Goal: Understand process/instructions: Learn how to perform a task or action

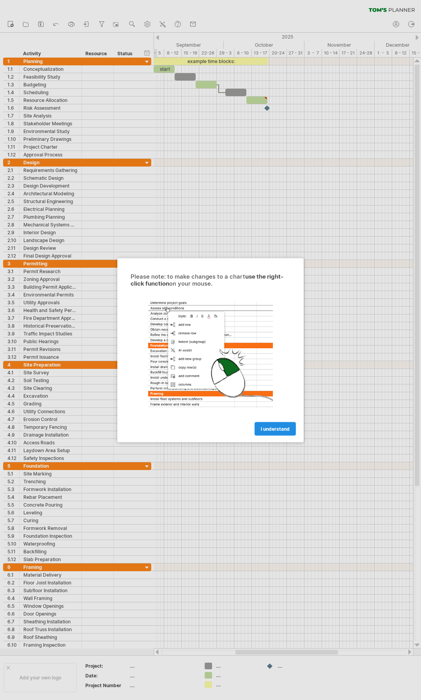
click at [274, 431] on span "I understand" at bounding box center [274, 429] width 29 height 6
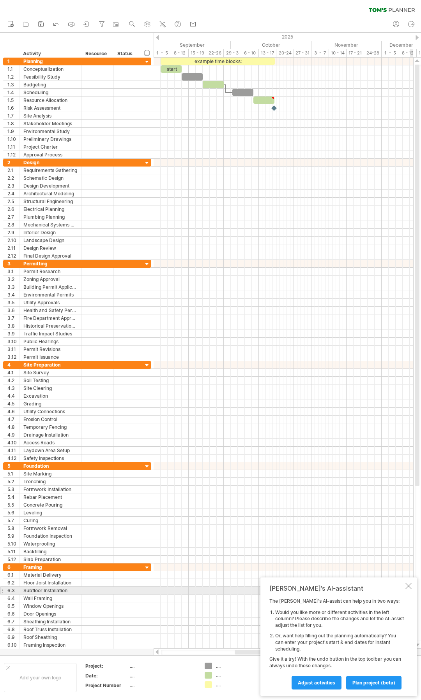
click at [411, 587] on div "[PERSON_NAME]'s AI-assistant The [PERSON_NAME]'s AI-assist can help you in two …" at bounding box center [338, 637] width 157 height 119
click at [409, 586] on div at bounding box center [408, 586] width 6 height 6
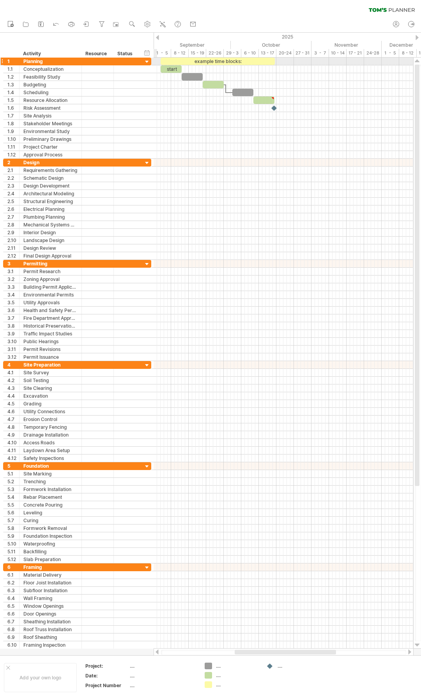
click at [146, 59] on div at bounding box center [146, 61] width 7 height 7
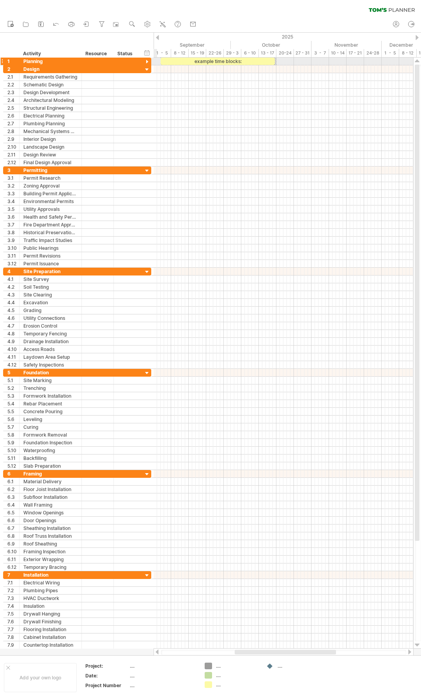
click at [146, 59] on div at bounding box center [146, 61] width 7 height 7
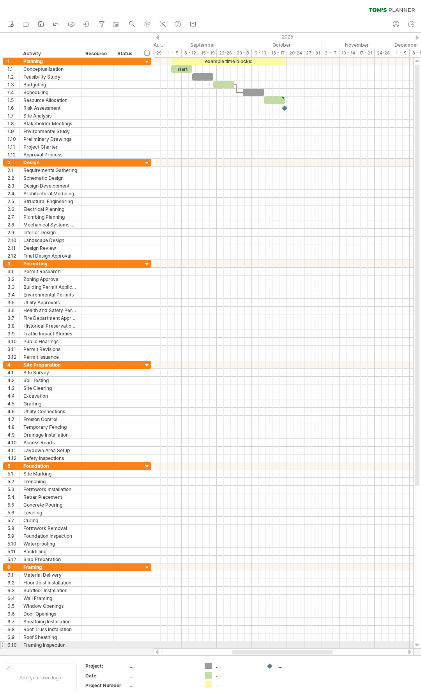
drag, startPoint x: 248, startPoint y: 653, endPoint x: 249, endPoint y: 646, distance: 7.4
click at [249, 646] on div "Trying to reach [DOMAIN_NAME] Connected again... 0% clear filter new 1" at bounding box center [210, 350] width 421 height 700
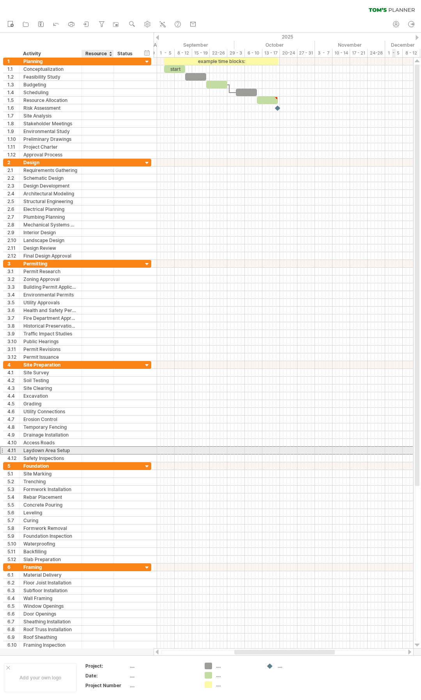
click at [115, 448] on div at bounding box center [126, 450] width 25 height 7
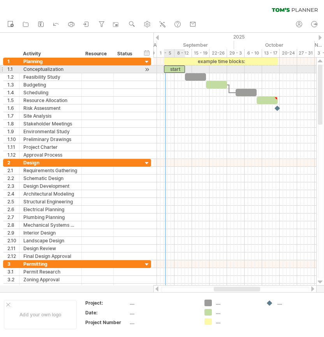
click at [166, 70] on div "start" at bounding box center [174, 68] width 21 height 7
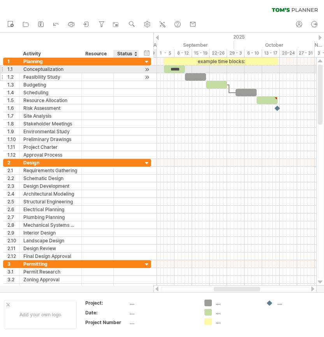
drag, startPoint x: 146, startPoint y: 67, endPoint x: 148, endPoint y: 76, distance: 9.2
click at [148, 76] on div "**********" at bounding box center [77, 108] width 148 height 101
click at [148, 72] on div at bounding box center [146, 69] width 7 height 8
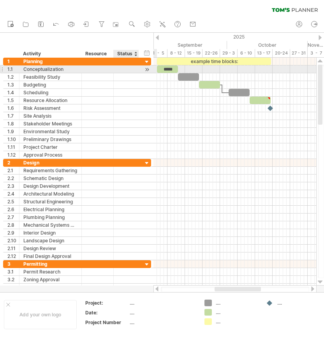
click at [148, 69] on div at bounding box center [146, 69] width 7 height 8
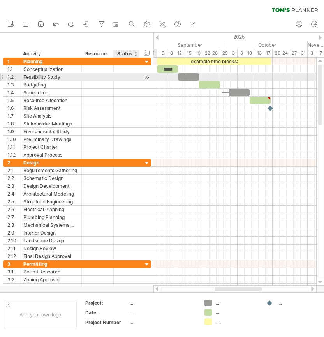
click at [148, 76] on div at bounding box center [146, 77] width 7 height 8
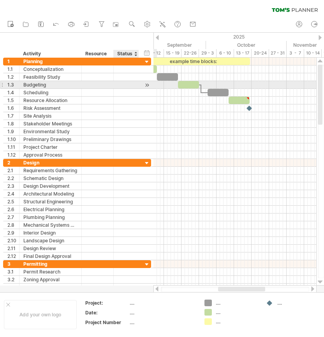
click at [147, 86] on div at bounding box center [146, 85] width 7 height 8
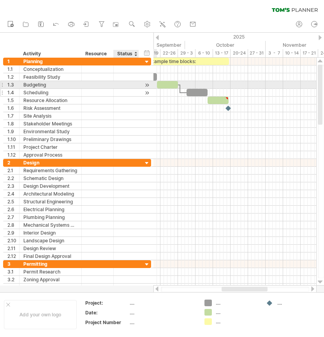
click at [148, 90] on div at bounding box center [146, 93] width 7 height 8
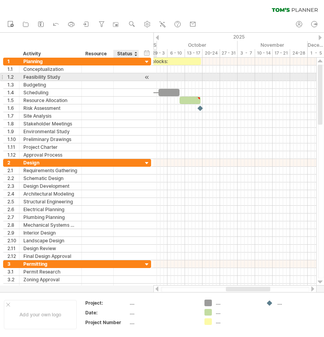
click at [147, 78] on div at bounding box center [146, 77] width 7 height 8
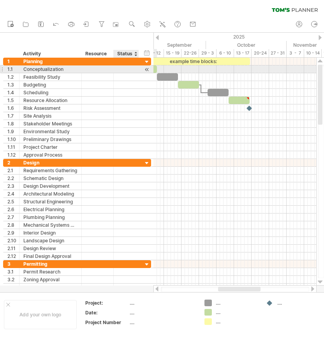
click at [146, 70] on div at bounding box center [146, 69] width 7 height 8
